Goal: Information Seeking & Learning: Learn about a topic

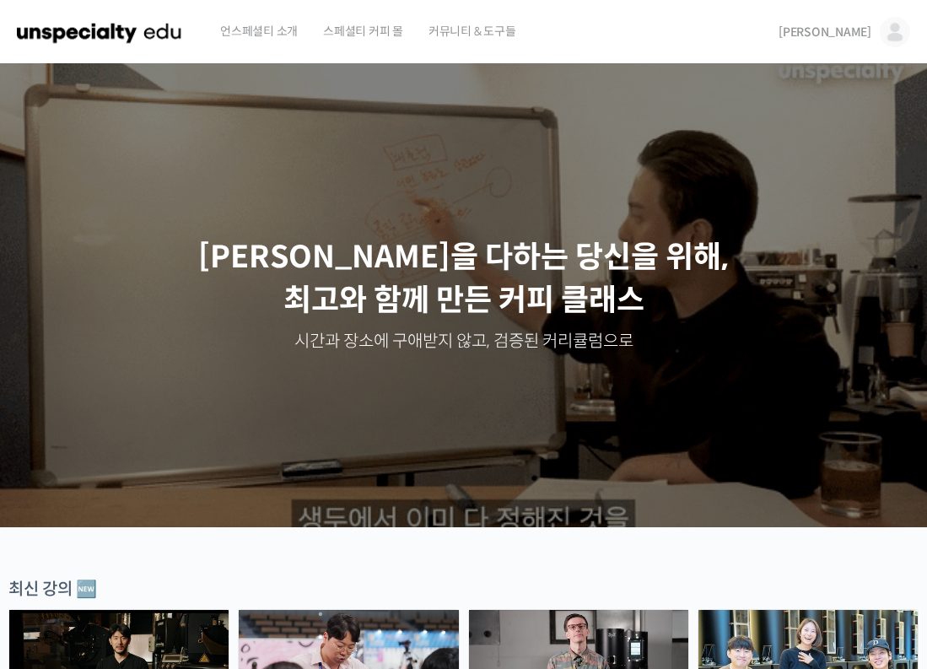
click at [890, 30] on img at bounding box center [895, 32] width 30 height 30
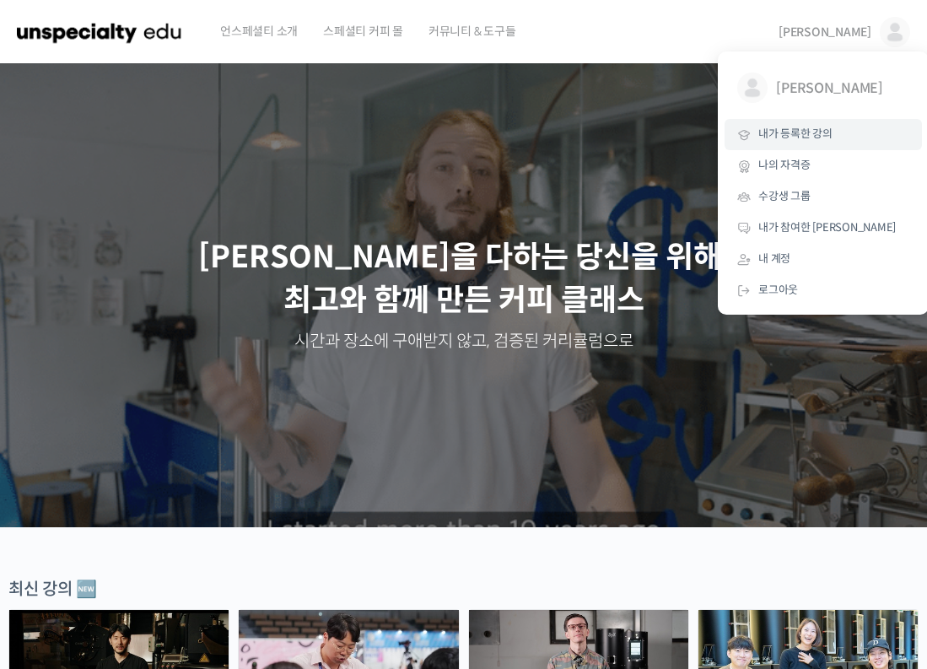
click at [812, 135] on span "내가 등록한 강의" at bounding box center [795, 134] width 74 height 14
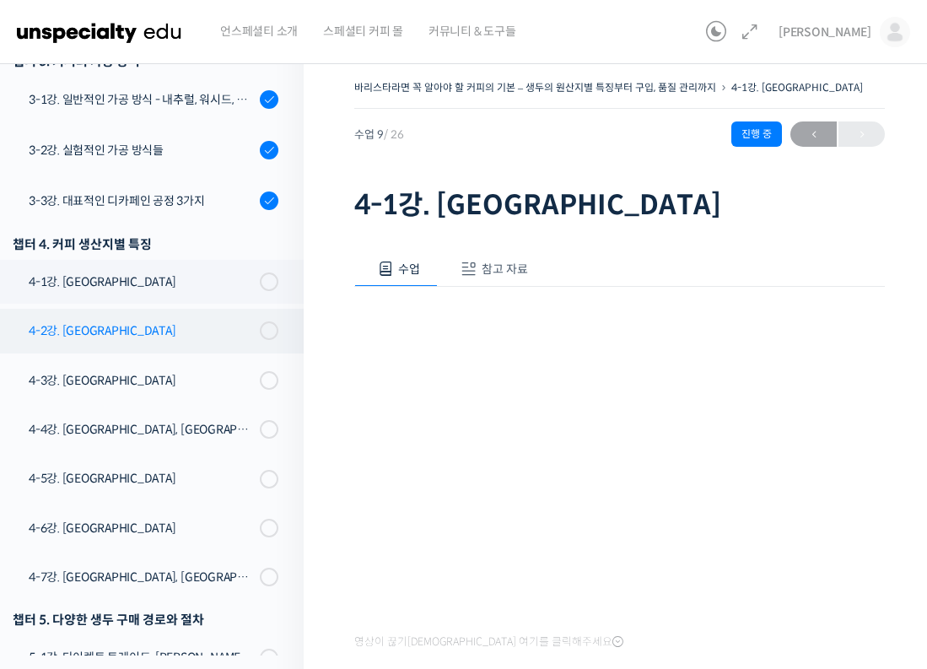
scroll to position [606, 0]
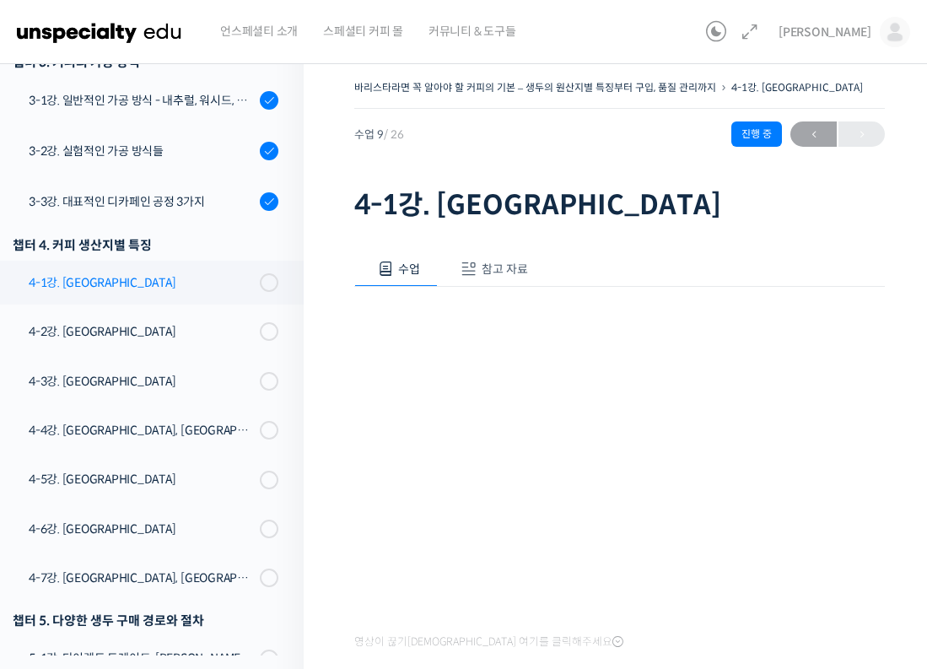
click at [122, 280] on div "4-1강. 에티오피아" at bounding box center [142, 282] width 226 height 19
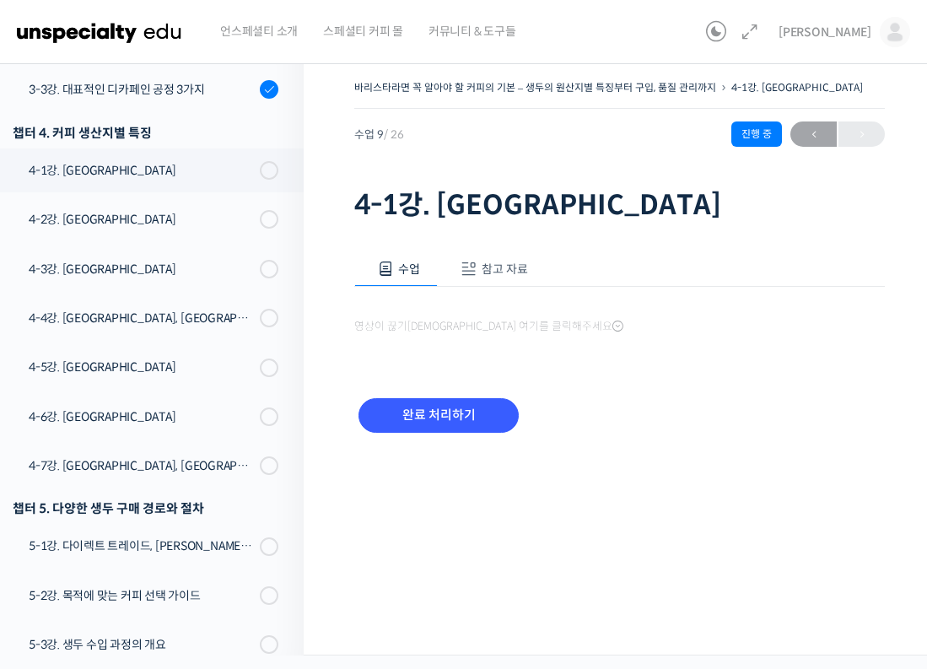
scroll to position [770, 0]
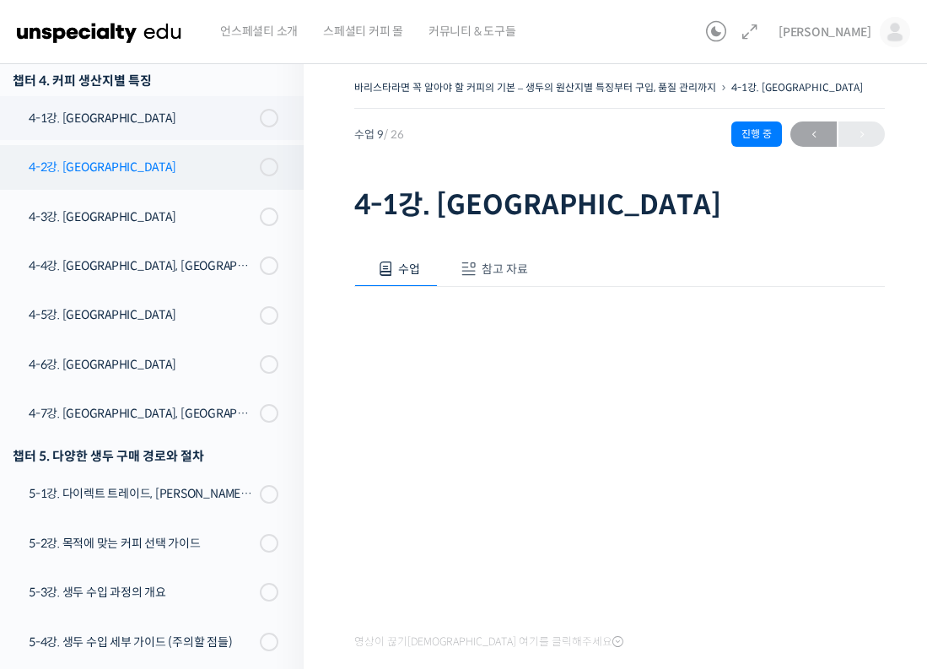
click at [76, 151] on link "4-2강. 과테말라" at bounding box center [148, 167] width 312 height 44
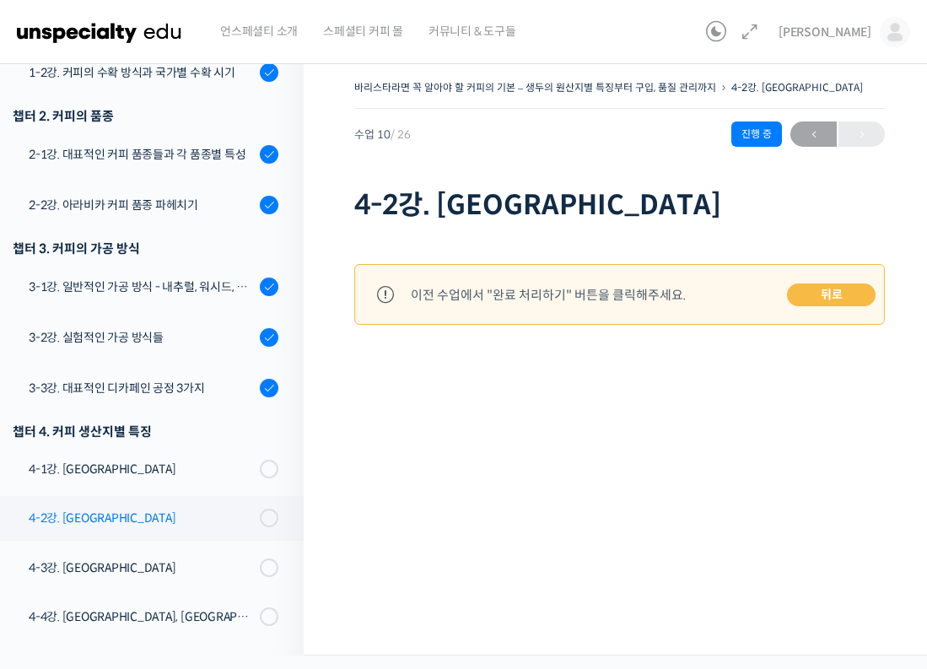
scroll to position [433, 0]
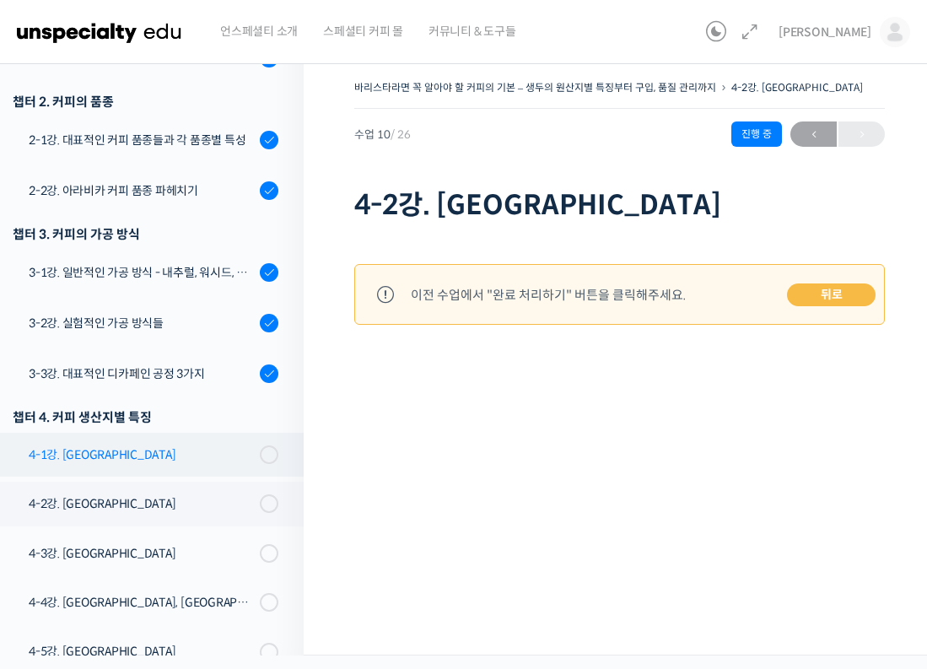
click at [102, 433] on link "4-1강. 에티오피아" at bounding box center [148, 455] width 312 height 44
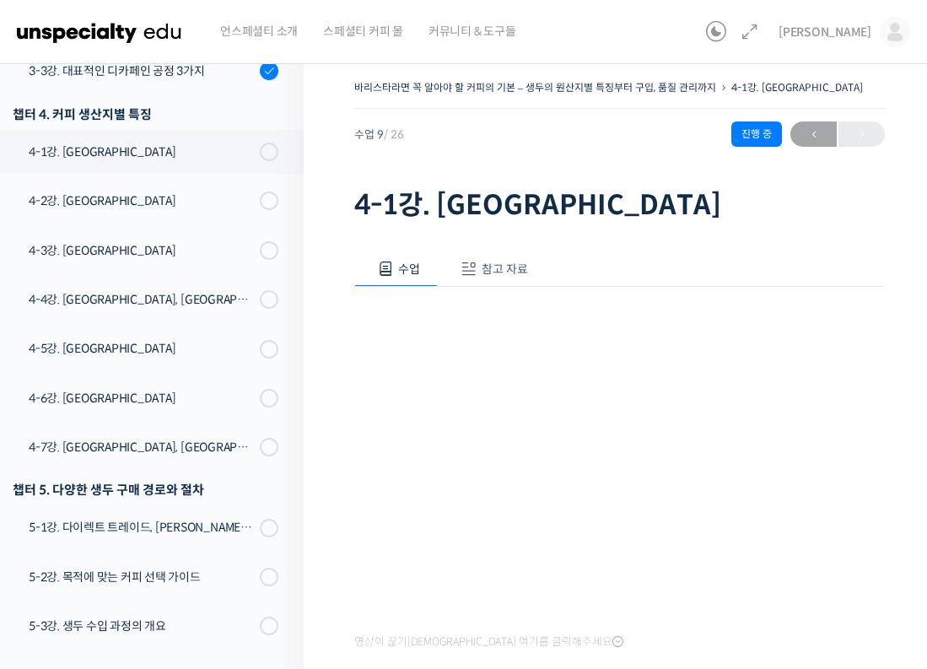
scroll to position [770, 0]
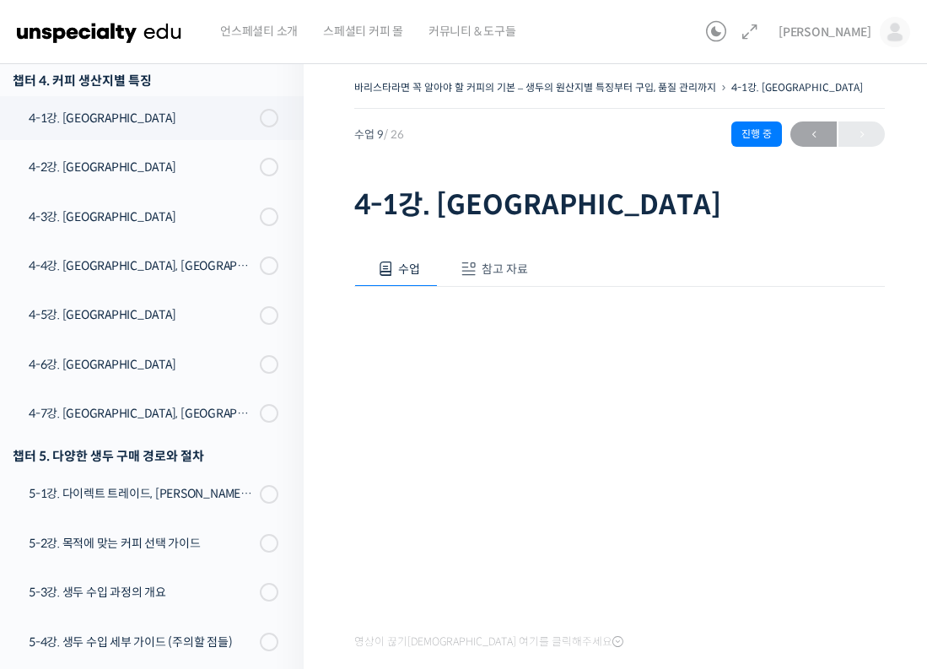
click at [495, 266] on span "참고 자료" at bounding box center [505, 268] width 46 height 15
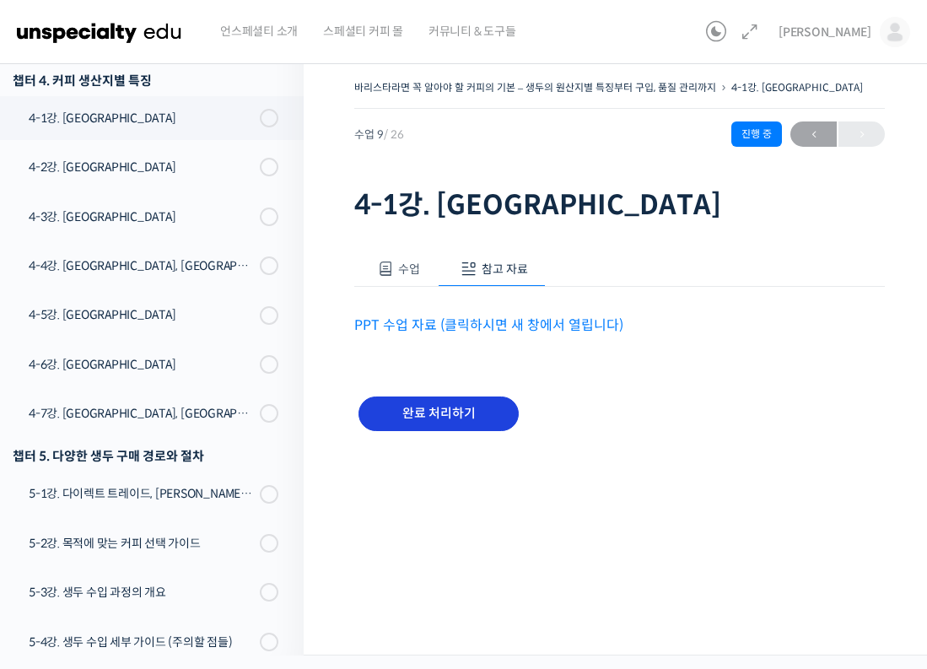
scroll to position [0, 0]
click at [435, 394] on div "완료 처리하기" at bounding box center [438, 427] width 169 height 70
click at [433, 420] on input "완료 처리하기" at bounding box center [438, 413] width 160 height 35
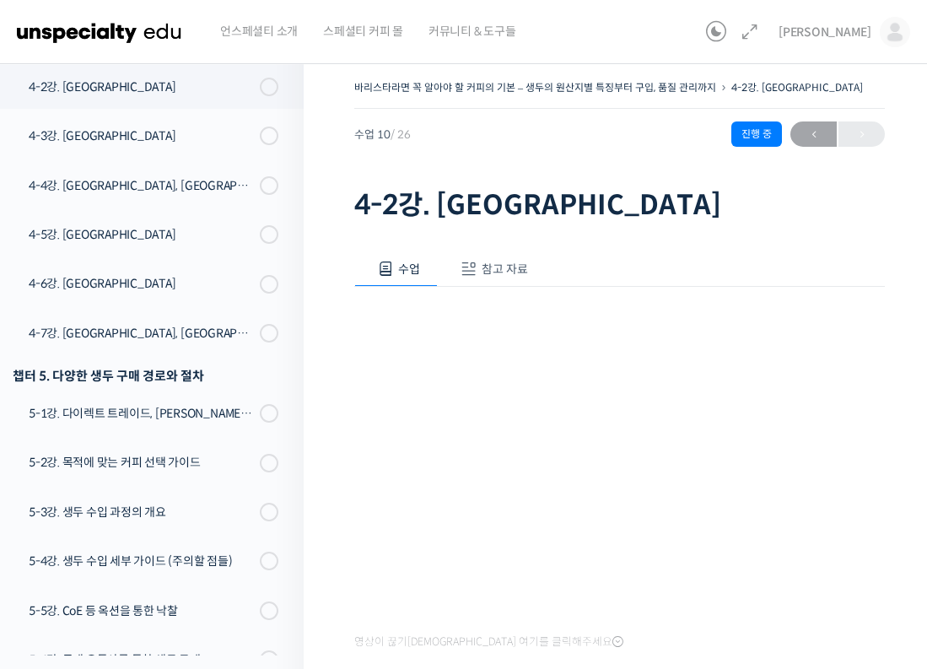
scroll to position [37, 0]
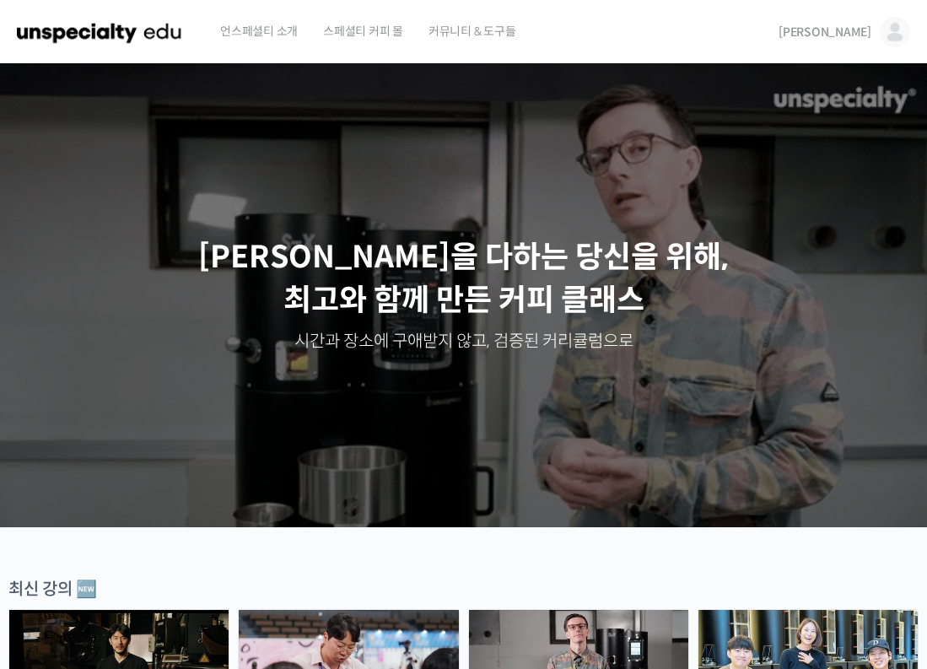
click at [891, 19] on img at bounding box center [895, 32] width 30 height 30
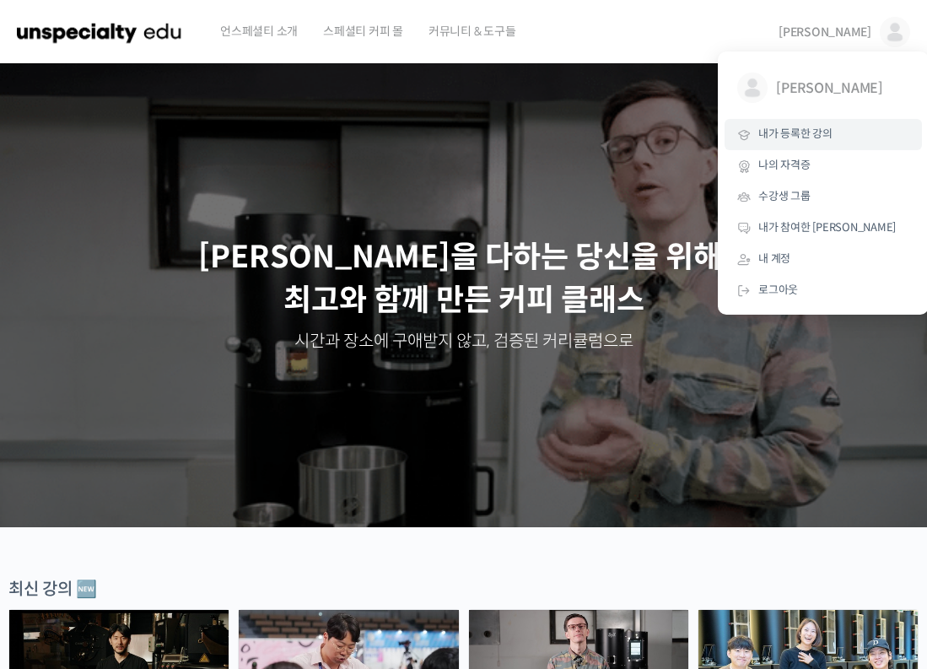
click at [792, 144] on link "내가 등록한 강의" at bounding box center [822, 134] width 197 height 31
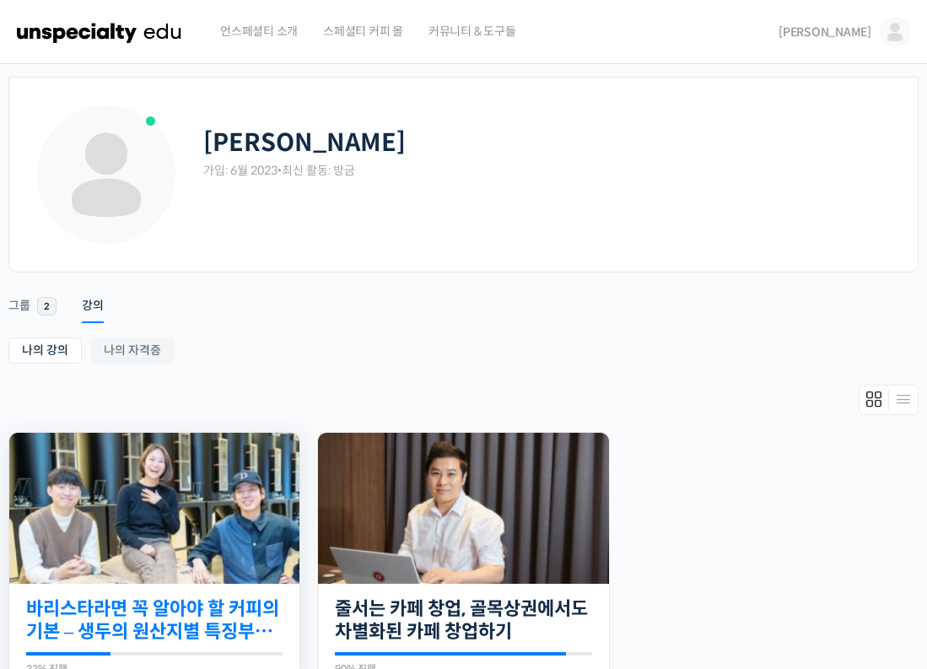
click at [153, 601] on link "바리스타라면 꼭 알아야 할 커피의 기본 – 생두의 원산지별 특징부터 구입, 품질 관리까지" at bounding box center [154, 620] width 256 height 46
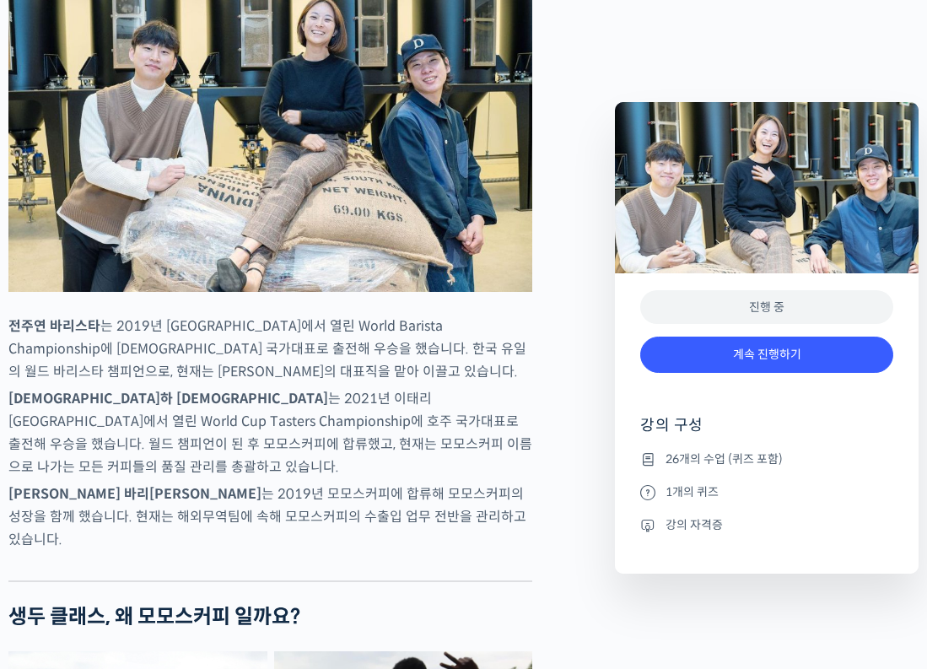
scroll to position [811, 0]
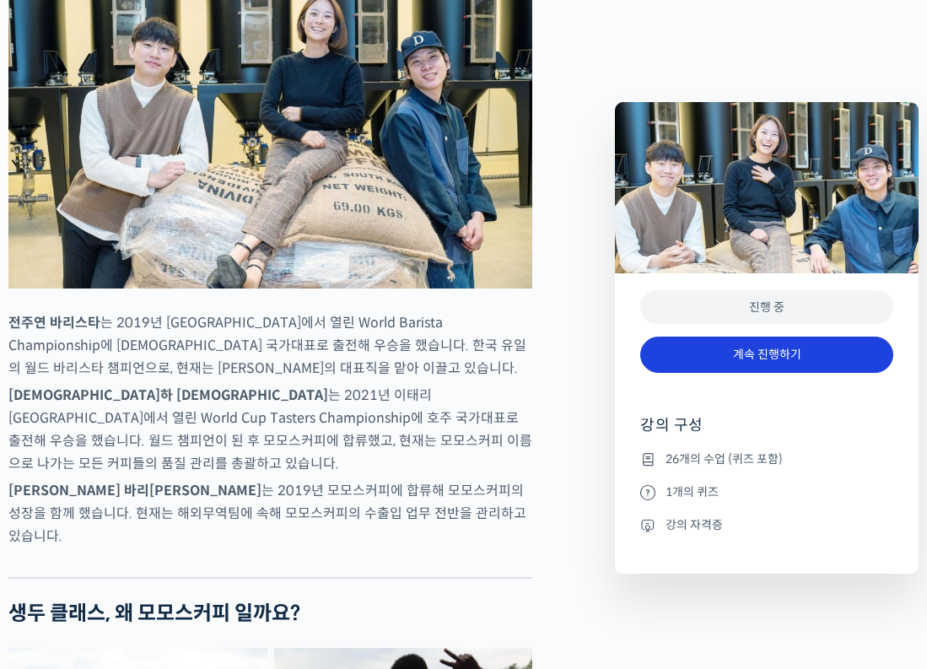
click at [699, 358] on link "계속 진행하기" at bounding box center [766, 355] width 253 height 36
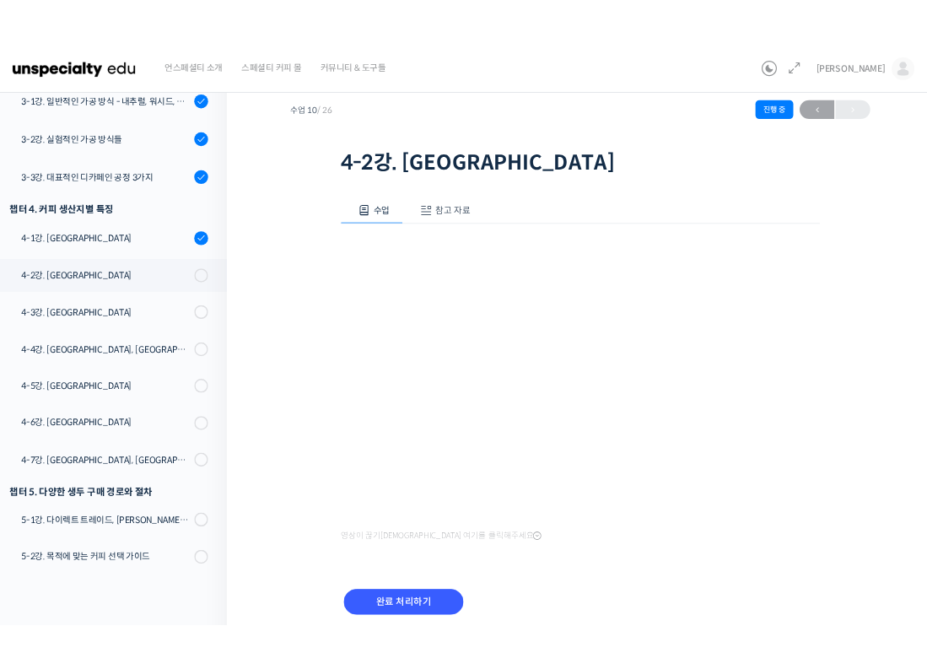
scroll to position [114, 0]
